Goal: Transaction & Acquisition: Purchase product/service

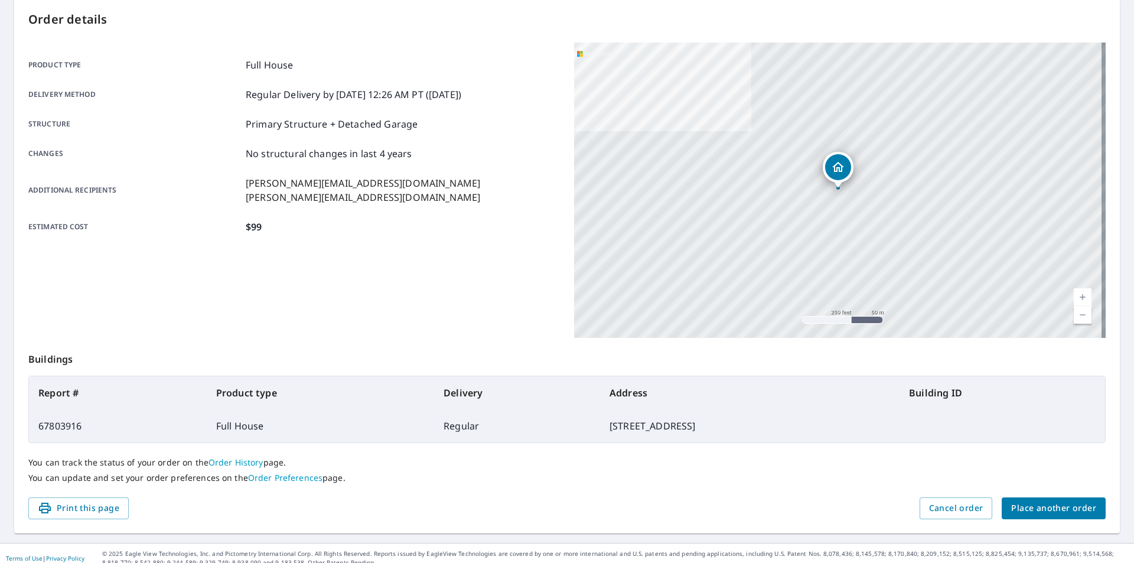
scroll to position [132, 0]
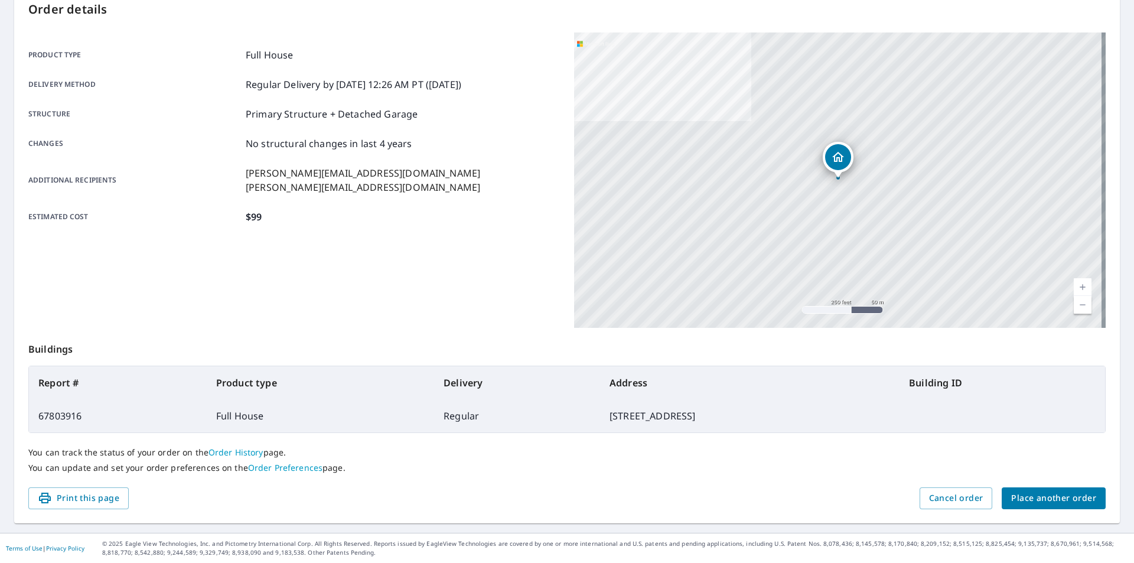
click at [1033, 502] on span "Place another order" at bounding box center [1053, 498] width 85 height 15
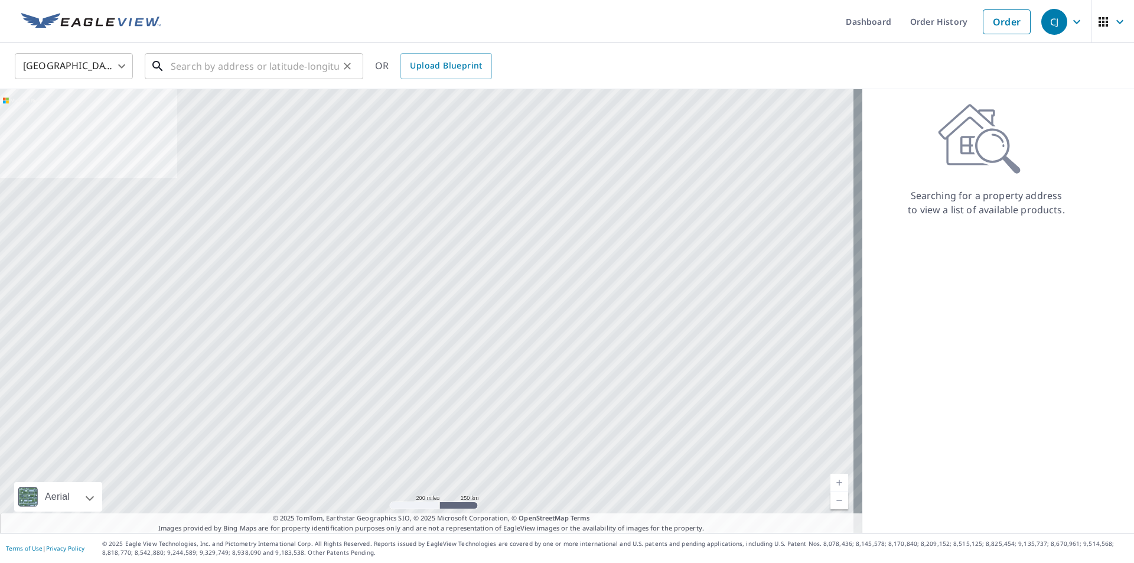
click at [193, 63] on input "text" at bounding box center [255, 66] width 168 height 33
paste input "[STREET_ADDRESS]"
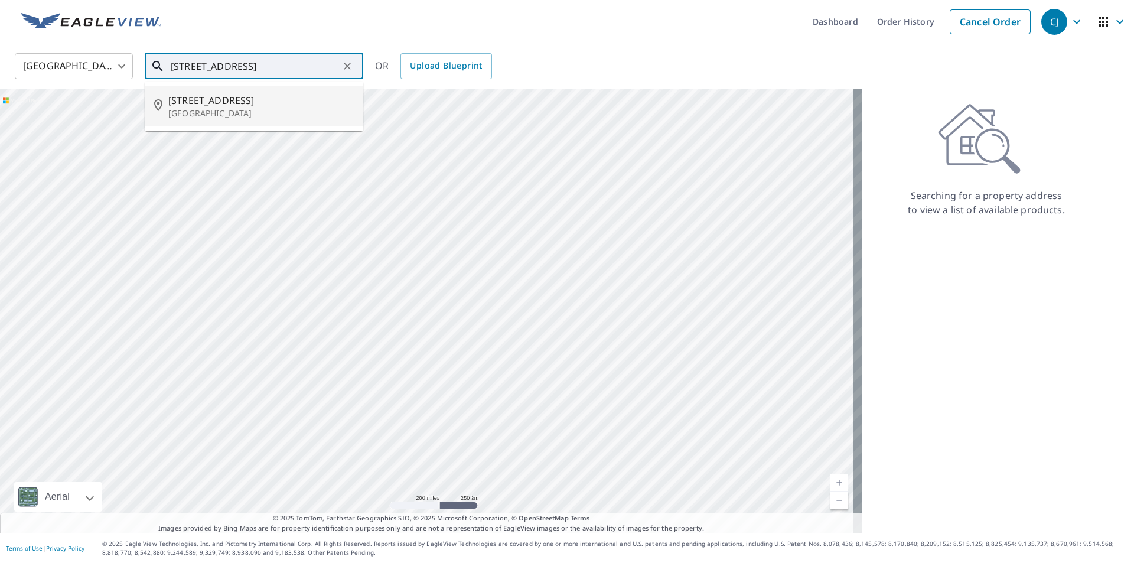
click at [235, 110] on p "[GEOGRAPHIC_DATA]" at bounding box center [260, 113] width 185 height 12
type input "[STREET_ADDRESS]"
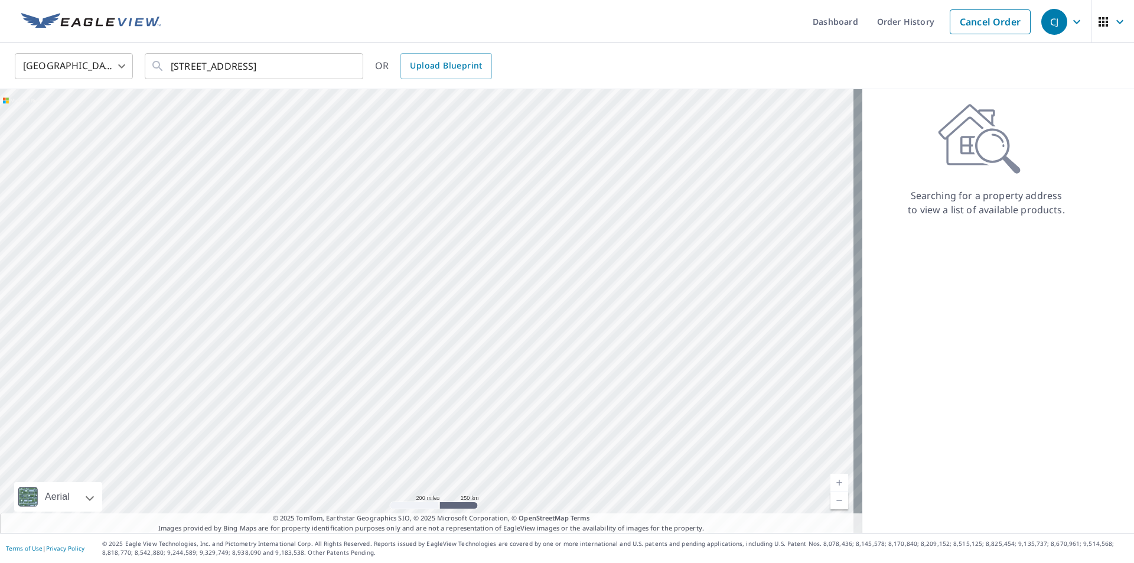
scroll to position [0, 0]
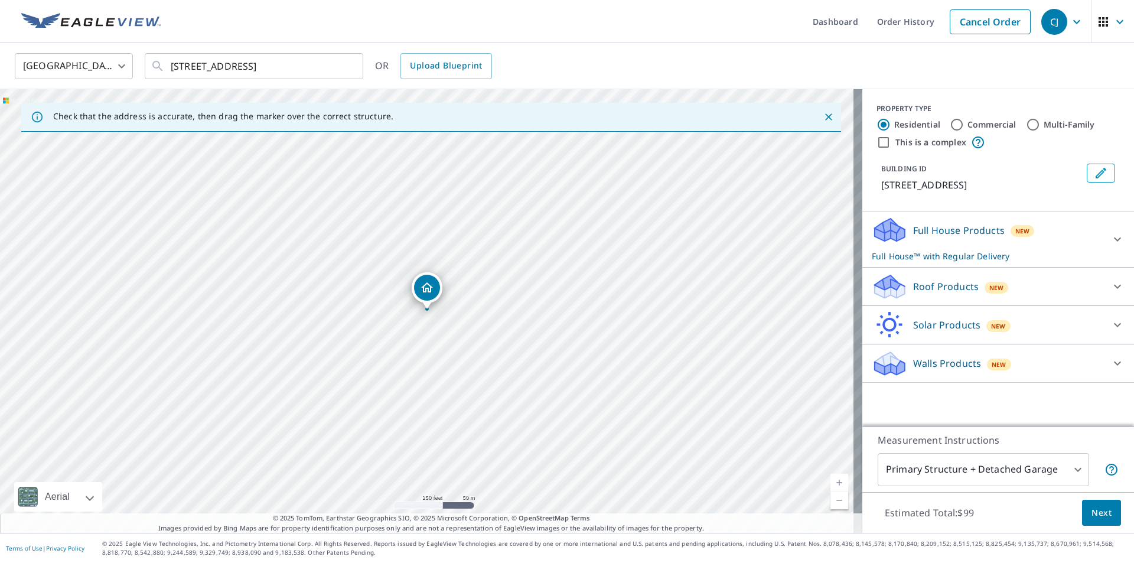
click at [939, 282] on p "Roof Products" at bounding box center [946, 286] width 66 height 14
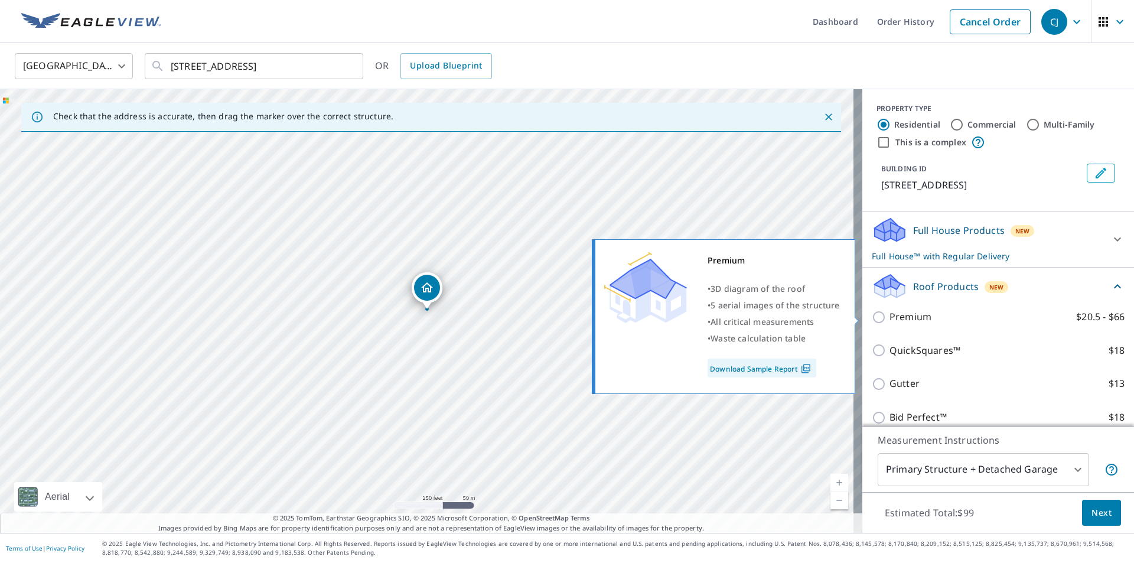
click at [900, 312] on p "Premium" at bounding box center [910, 316] width 42 height 15
click at [889, 312] on input "Premium $20.5 - $66" at bounding box center [881, 317] width 18 height 14
checkbox input "true"
checkbox input "false"
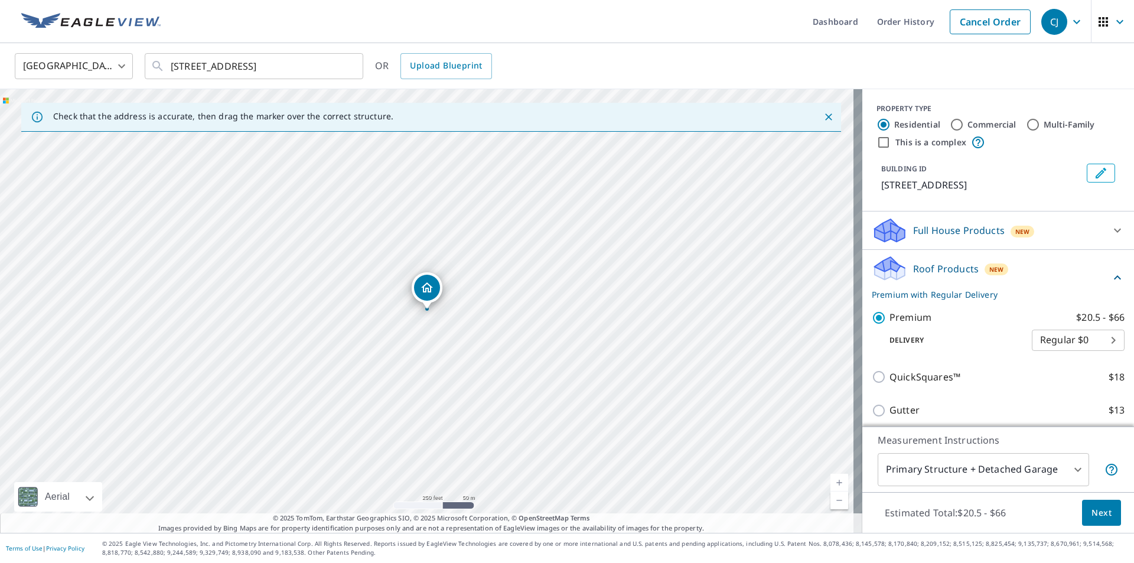
click at [1091, 516] on span "Next" at bounding box center [1101, 512] width 20 height 15
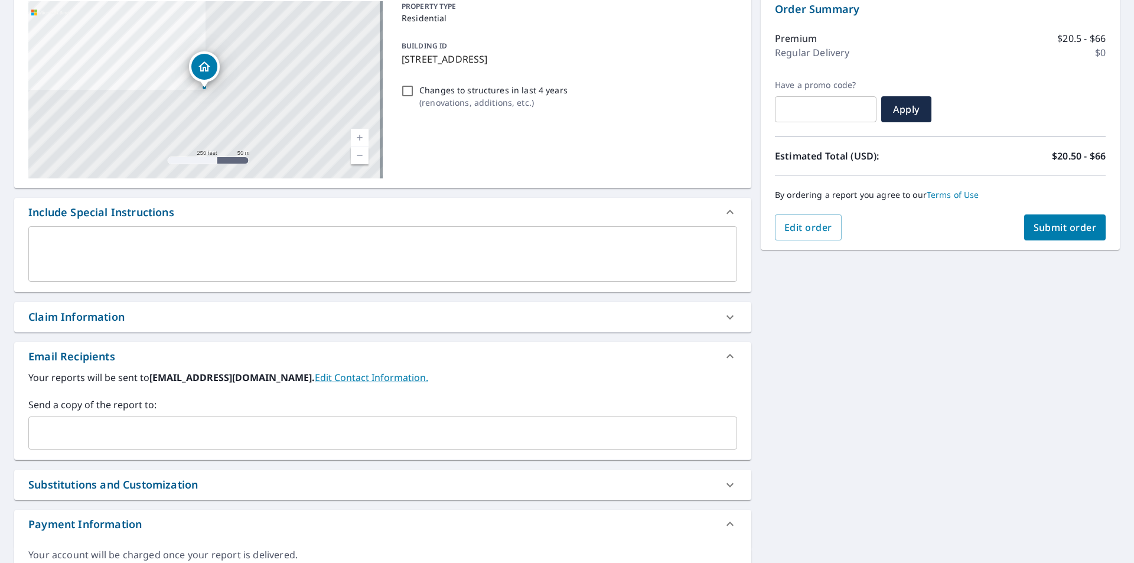
scroll to position [189, 0]
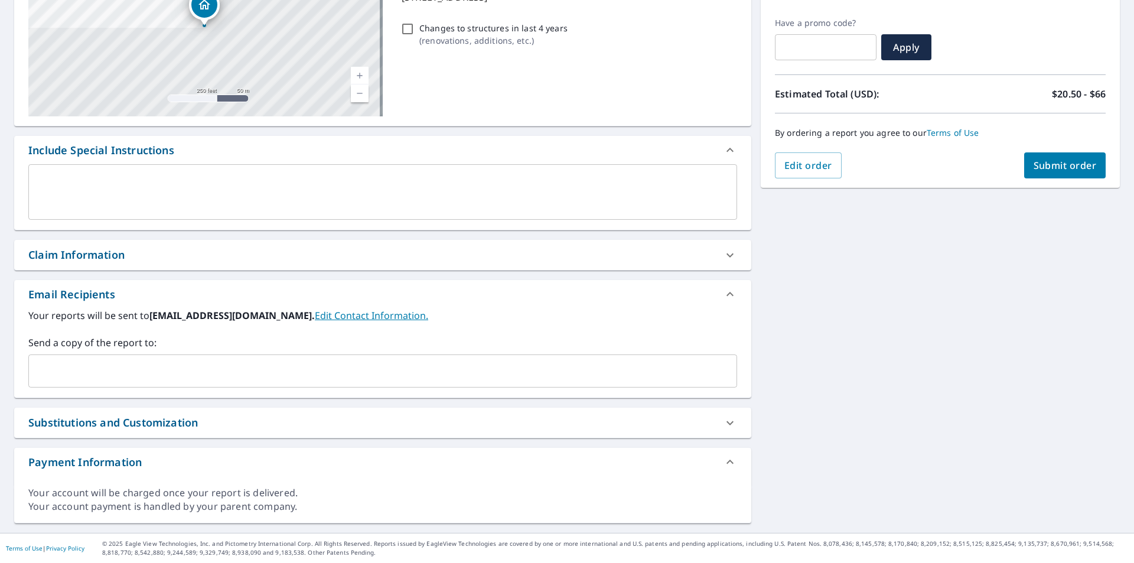
click at [227, 374] on input "text" at bounding box center [374, 371] width 680 height 22
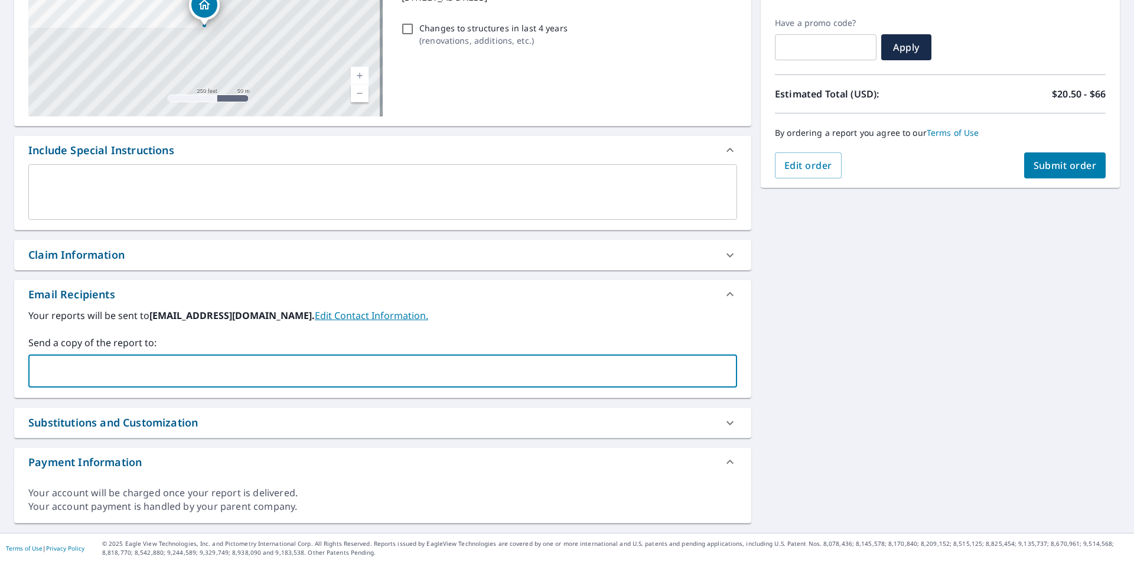
paste input "ethan@edwardsrestore.com"
type input "ethan@edwardsrestore.com"
drag, startPoint x: 226, startPoint y: 368, endPoint x: 65, endPoint y: 374, distance: 161.3
click at [65, 374] on input "ethan@edwardsrestore.com" at bounding box center [374, 371] width 680 height 22
click at [195, 368] on input "ethan@edwardsrestore.com" at bounding box center [374, 371] width 680 height 22
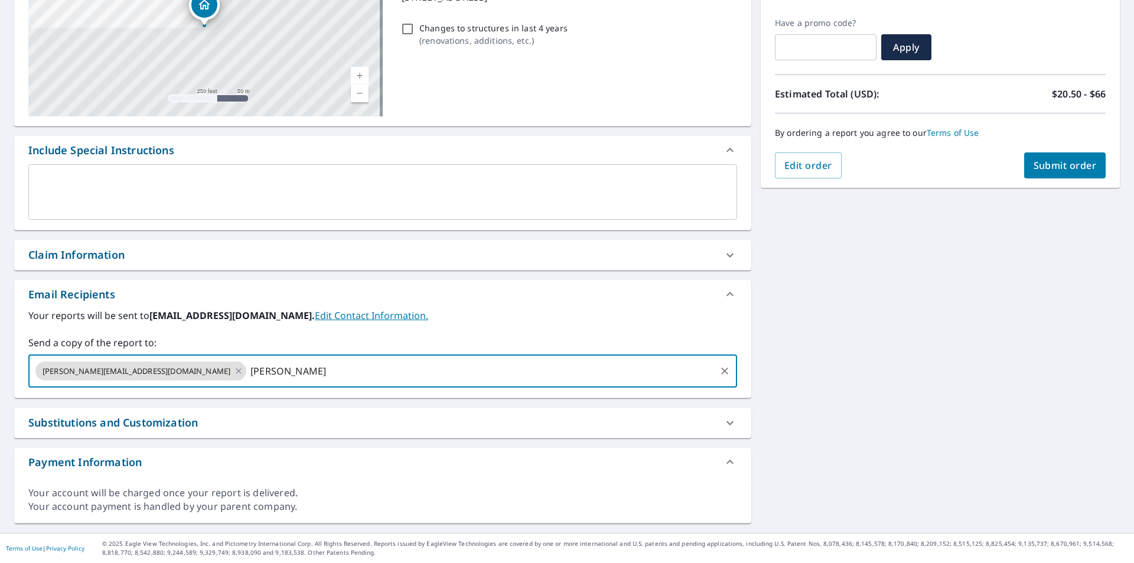
paste input "@edwardsrestore.com"
type input "sam@edwardsrestore.com"
click at [1048, 172] on button "Submit order" at bounding box center [1065, 165] width 82 height 26
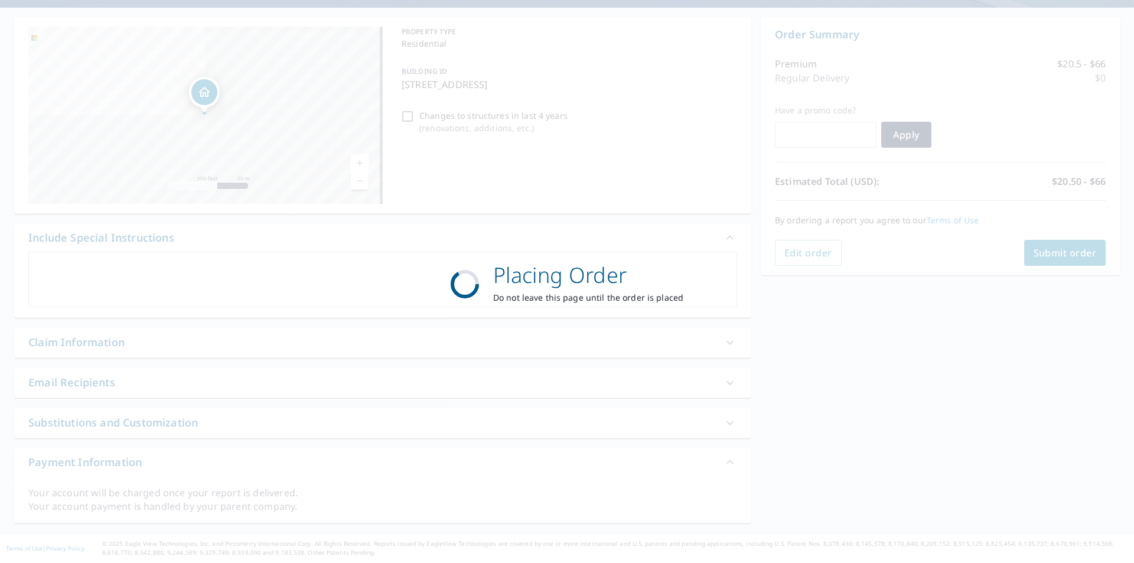
scroll to position [102, 0]
